Goal: Task Accomplishment & Management: Manage account settings

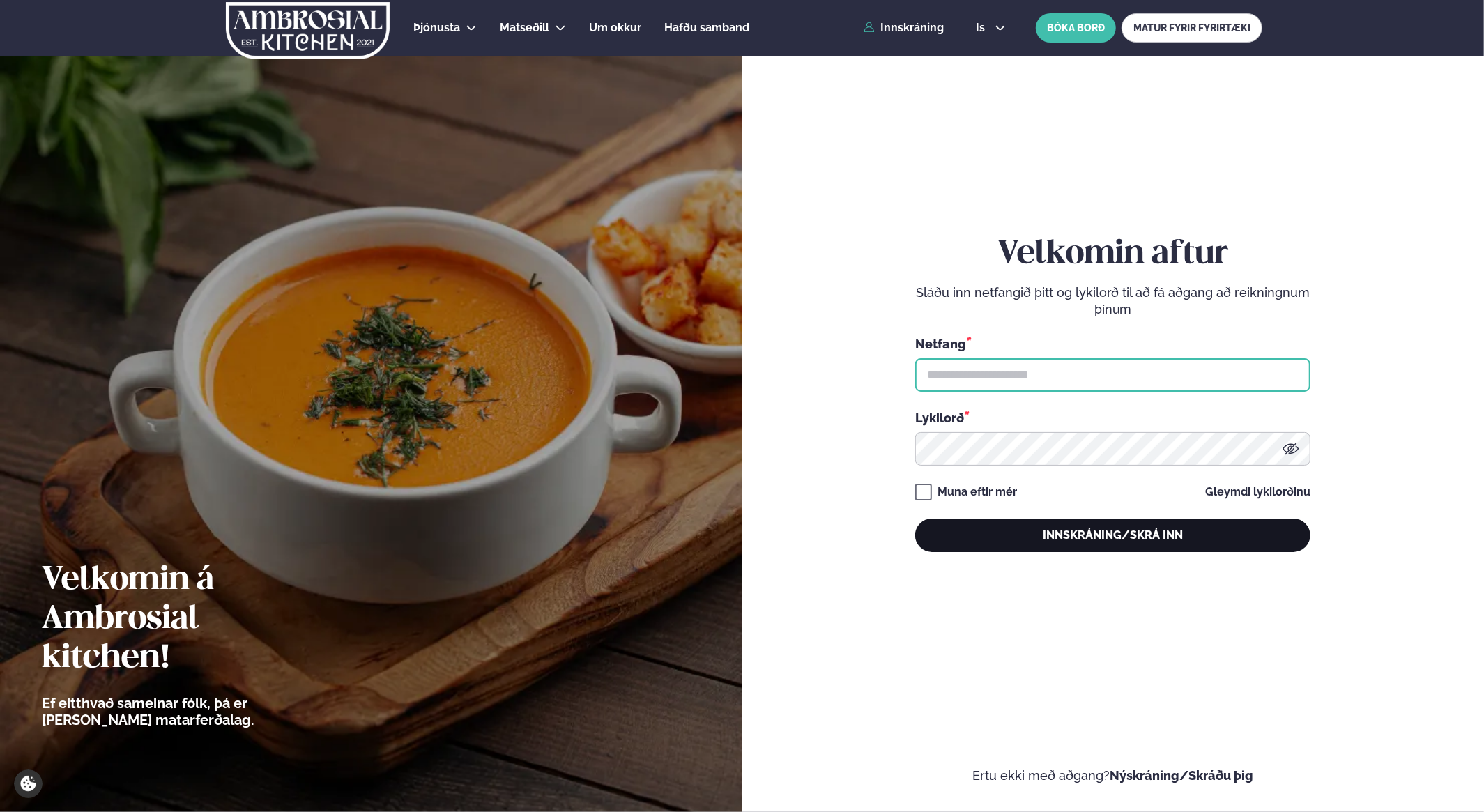
type input "**********"
click at [1142, 532] on button "Innskráning/Skrá inn" at bounding box center [1113, 535] width 395 height 33
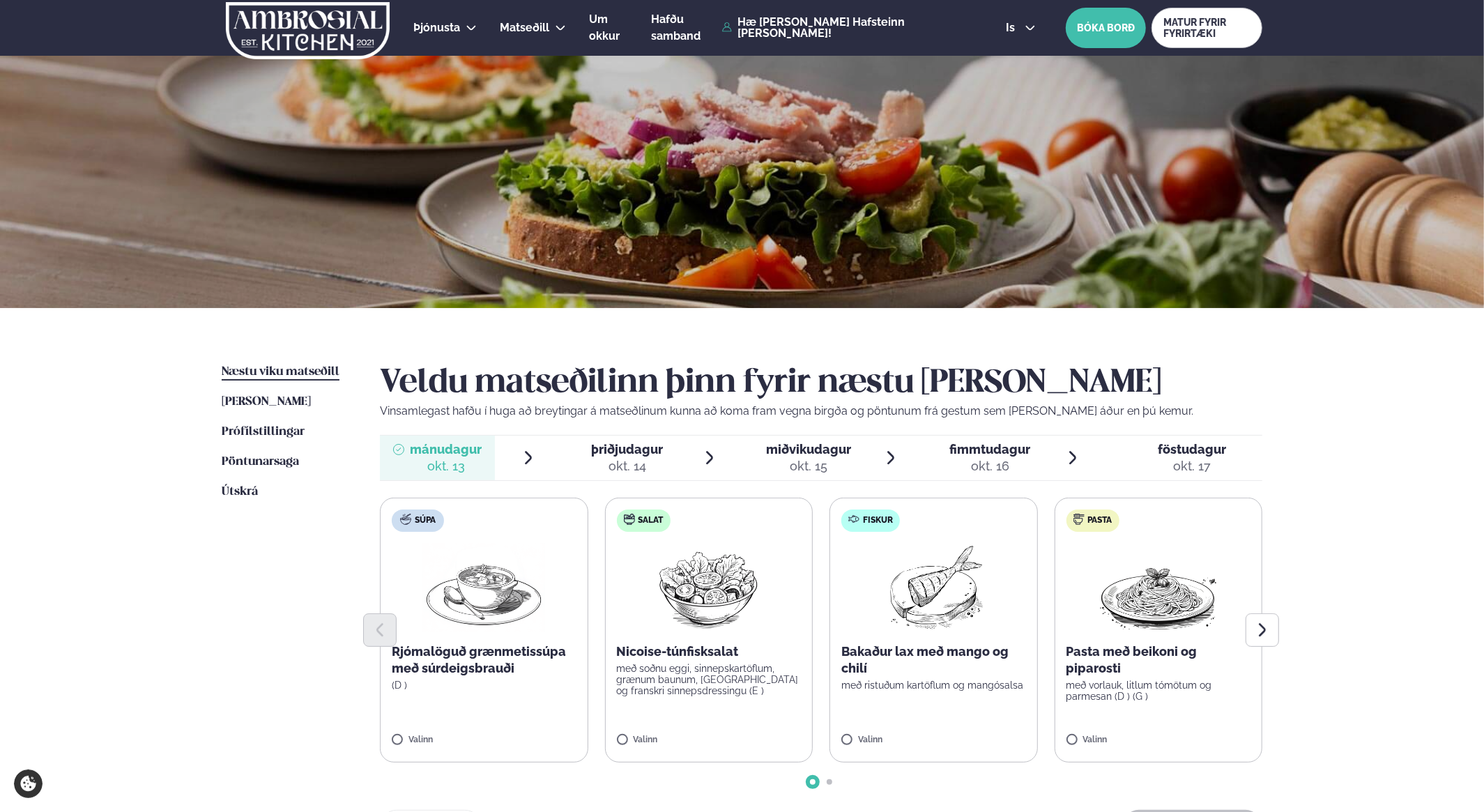
click at [630, 447] on span "þriðjudagur" at bounding box center [627, 449] width 72 height 15
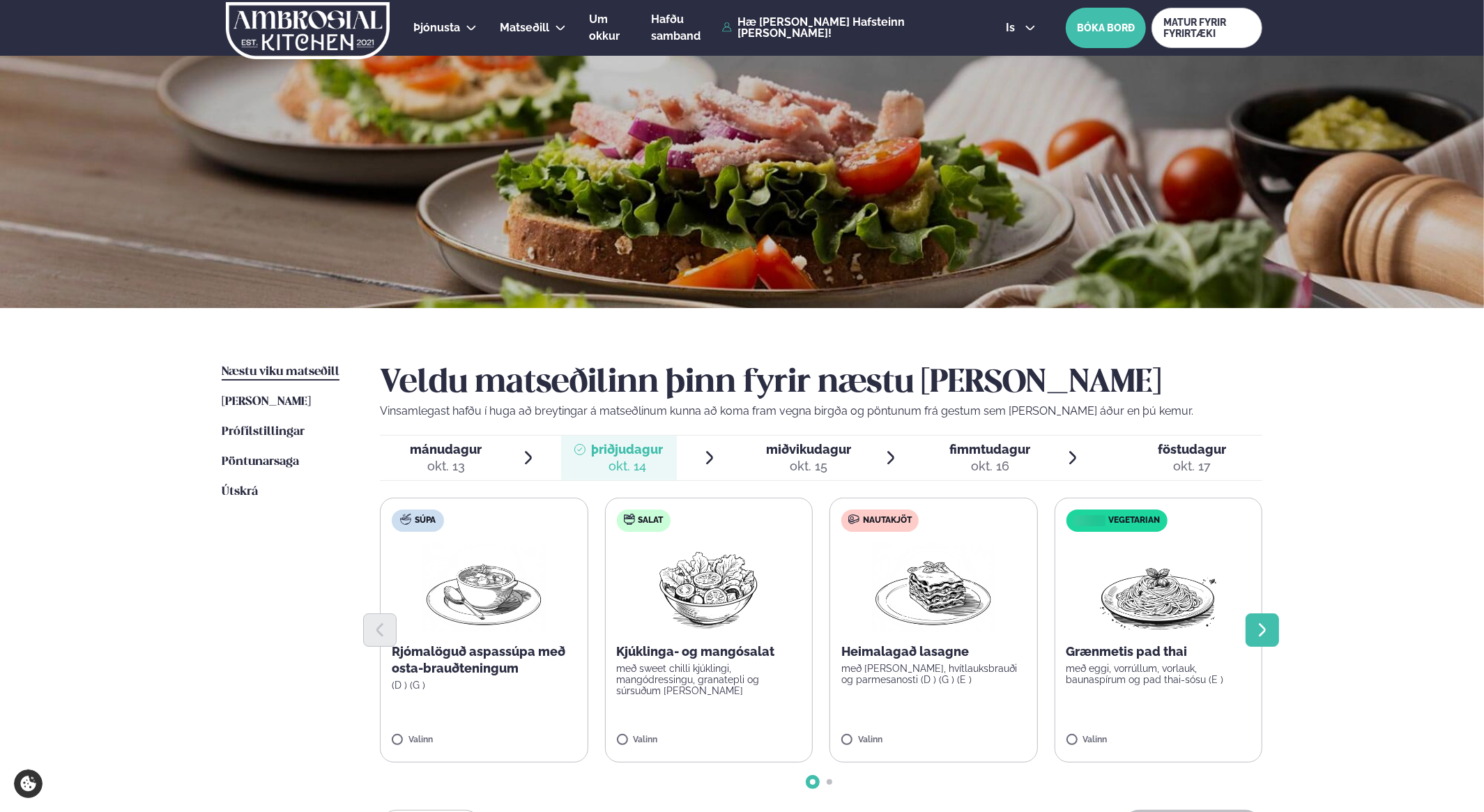
click at [1271, 629] on button "Next slide" at bounding box center [1262, 630] width 33 height 33
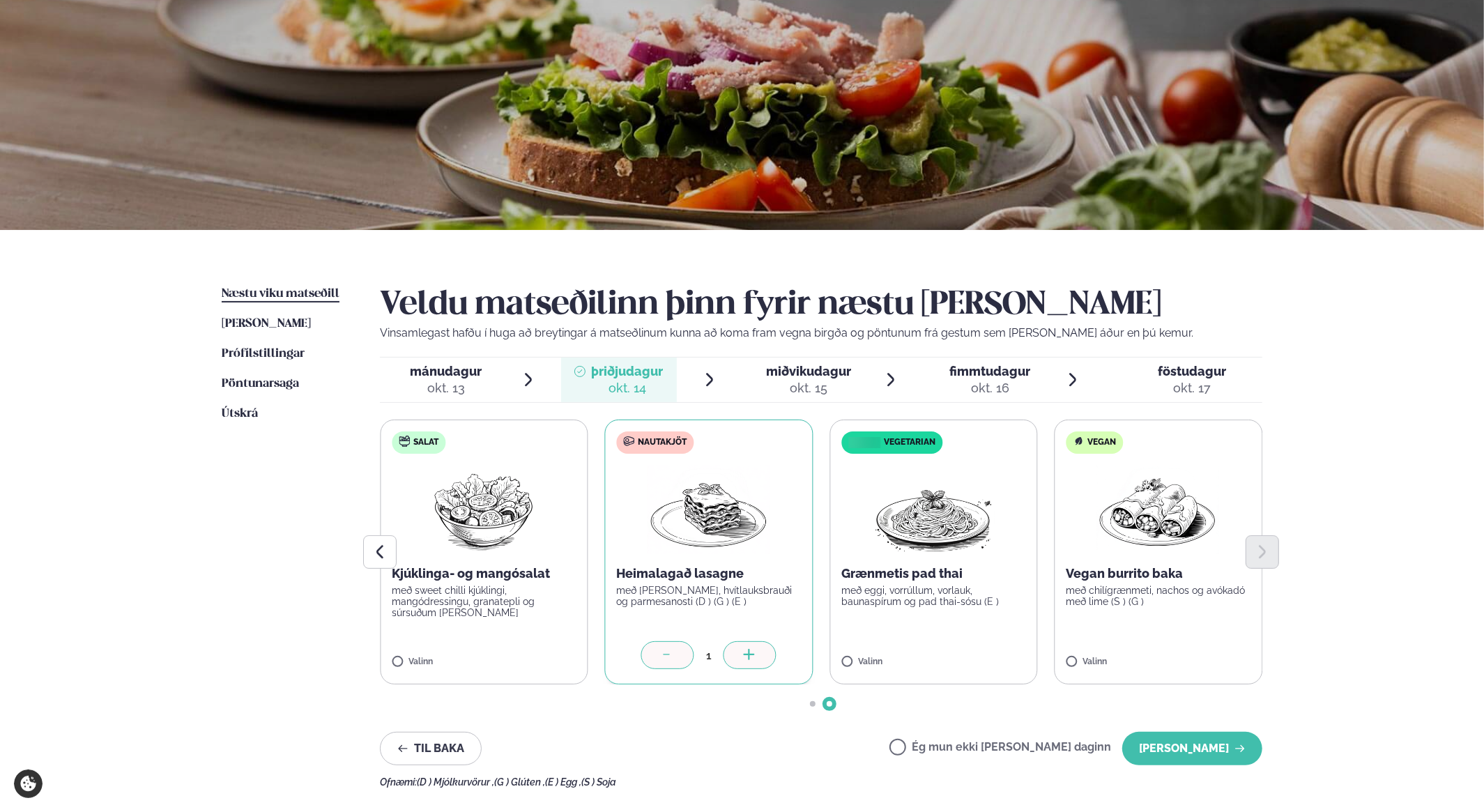
scroll to position [96, 0]
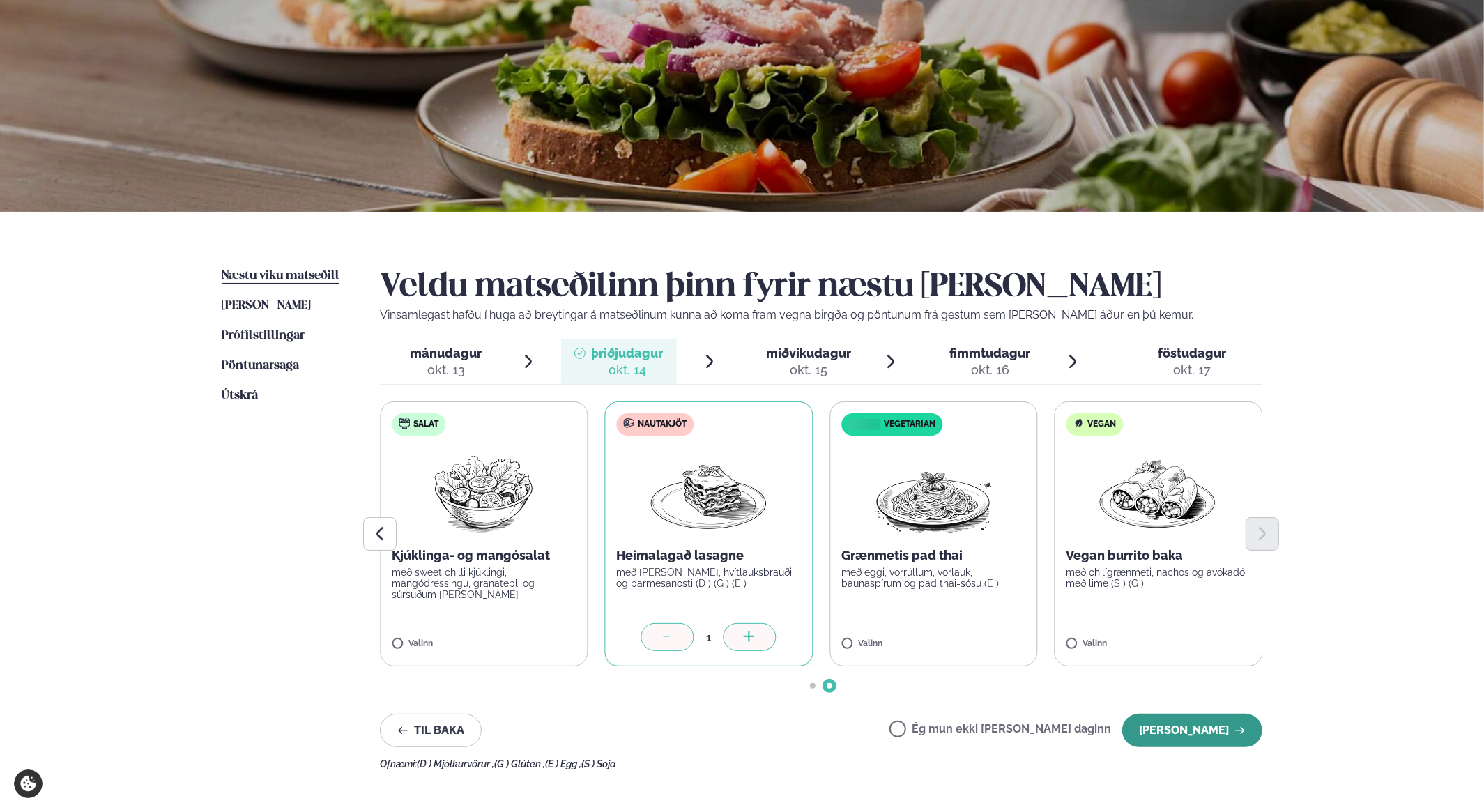
click at [1195, 735] on button "[PERSON_NAME]" at bounding box center [1193, 731] width 140 height 33
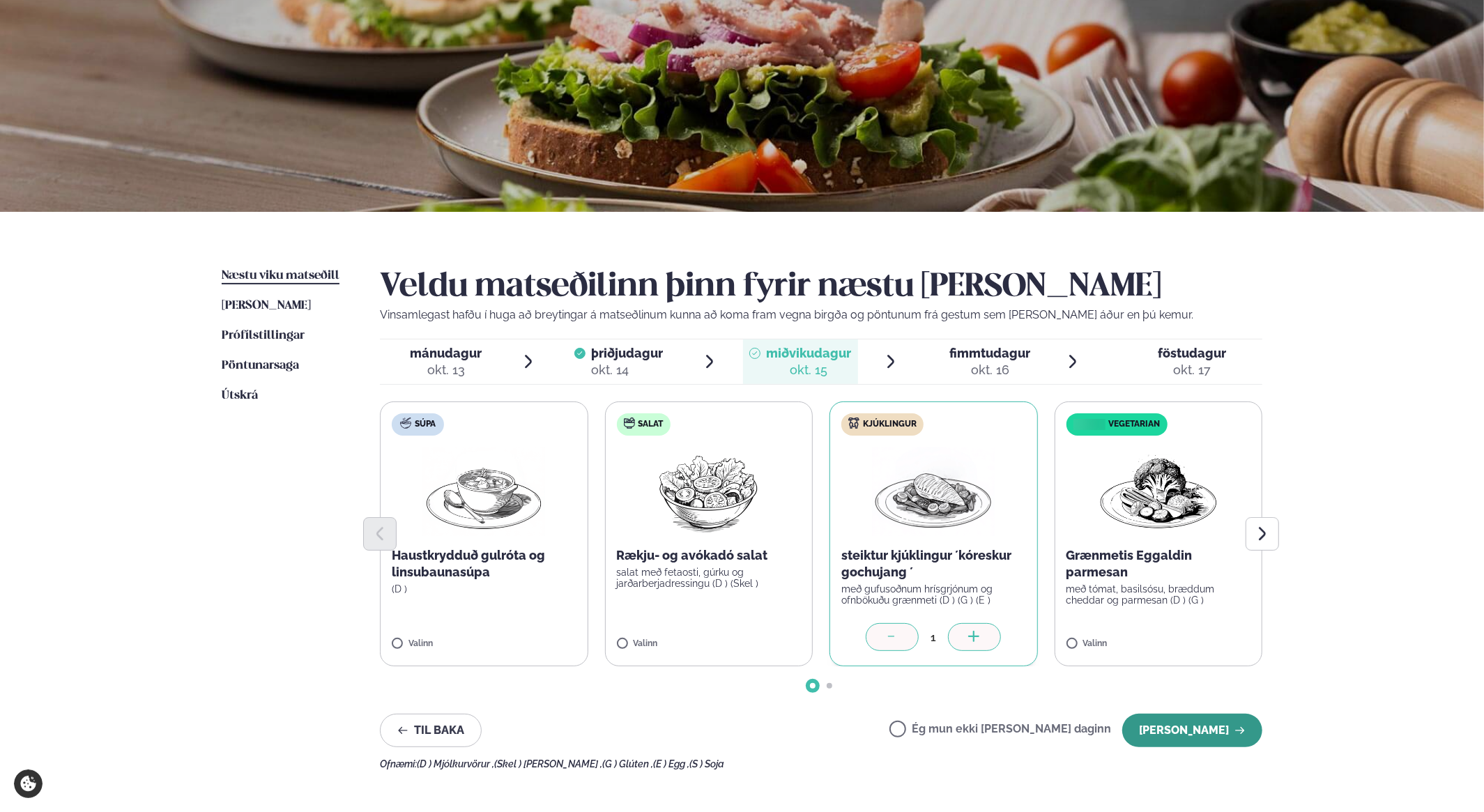
click at [1195, 722] on button "[PERSON_NAME]" at bounding box center [1193, 731] width 140 height 33
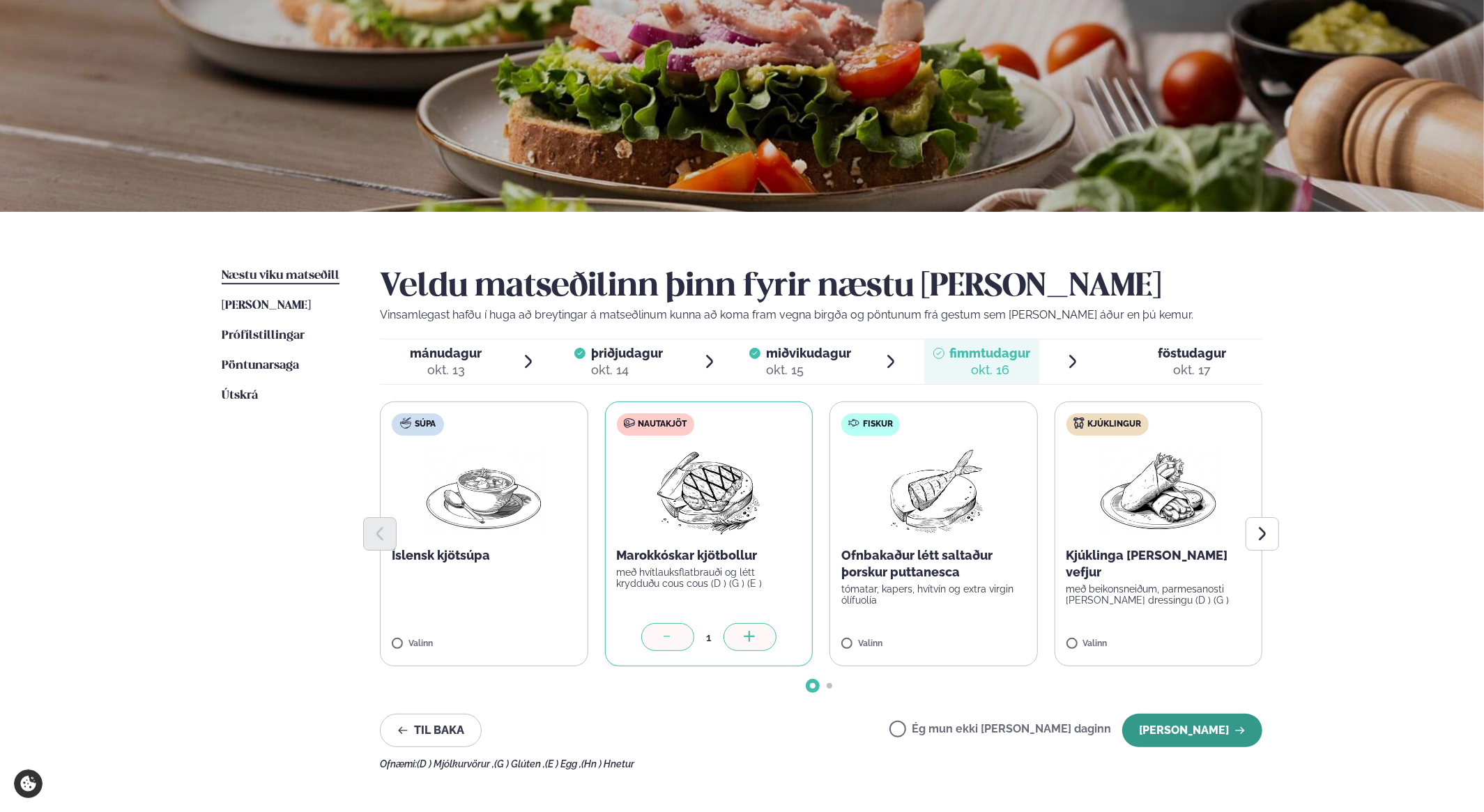
click at [1181, 728] on button "[PERSON_NAME]" at bounding box center [1193, 731] width 140 height 33
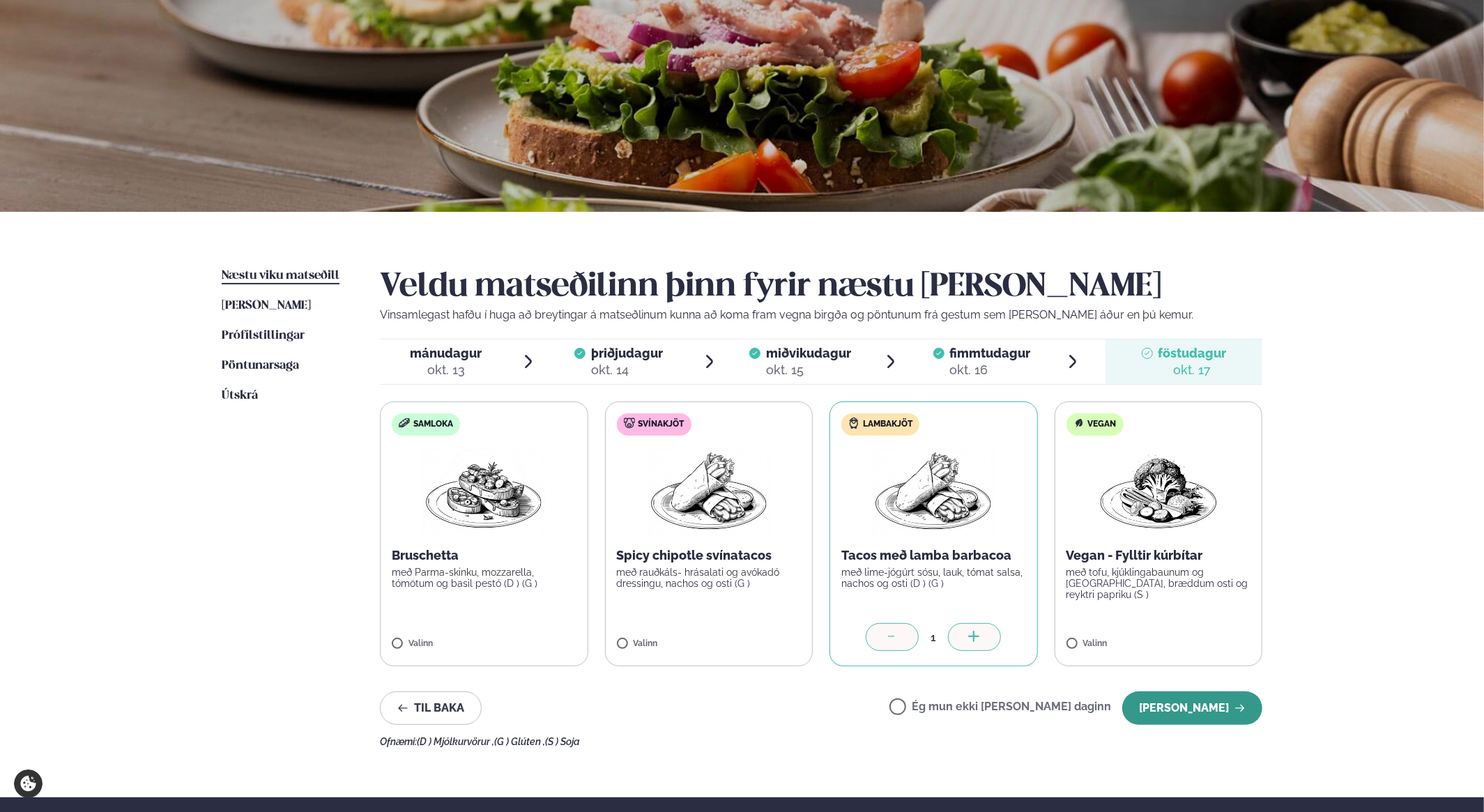
click at [1202, 706] on button "[PERSON_NAME]" at bounding box center [1193, 709] width 140 height 33
